Goal: Information Seeking & Learning: Learn about a topic

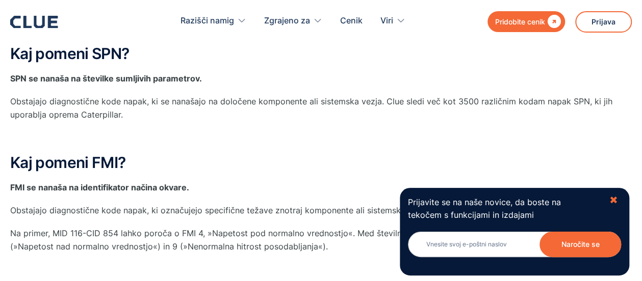
click at [613, 200] on font "✖" at bounding box center [613, 200] width 9 height 12
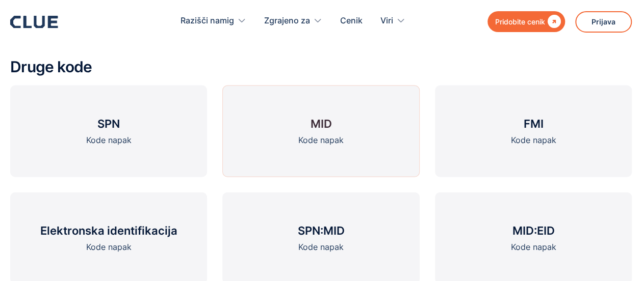
scroll to position [1121, 0]
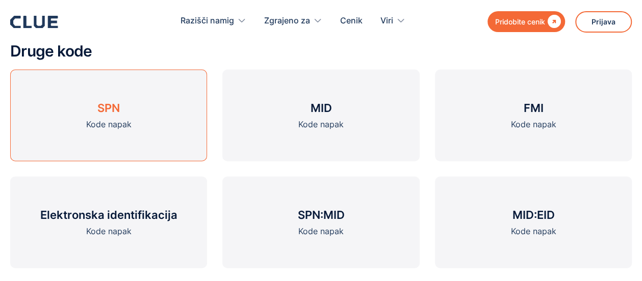
click at [109, 109] on font "SPN" at bounding box center [108, 107] width 22 height 13
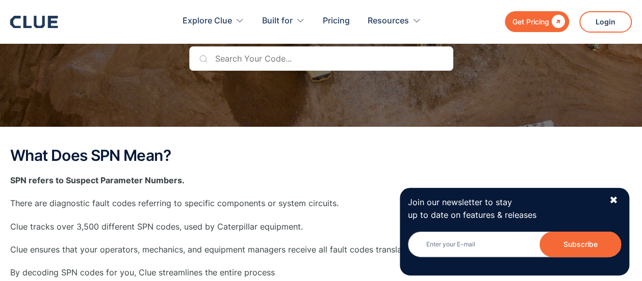
scroll to position [102, 0]
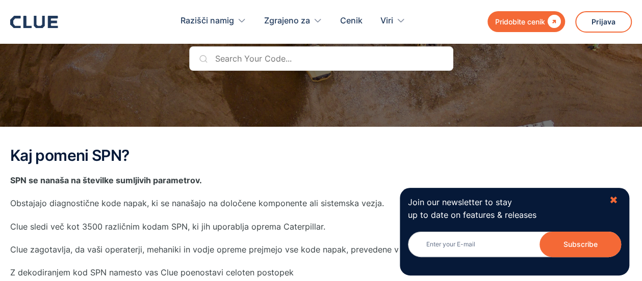
click at [614, 200] on div "✖" at bounding box center [613, 200] width 9 height 13
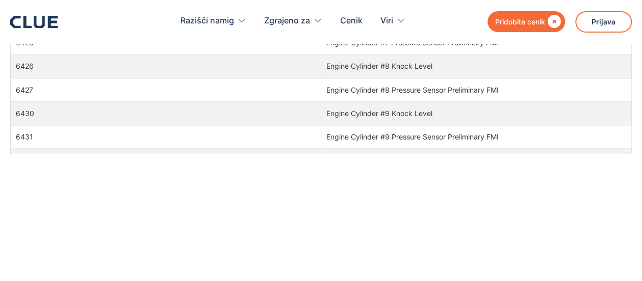
scroll to position [92379, 0]
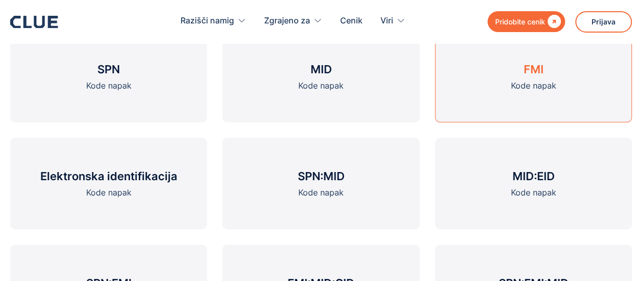
click at [536, 70] on font "FMI" at bounding box center [533, 69] width 20 height 13
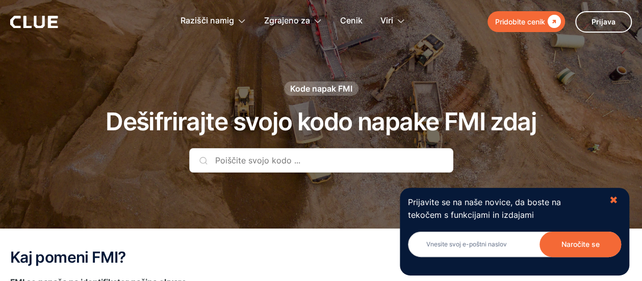
click at [615, 200] on font "✖" at bounding box center [613, 200] width 9 height 12
